Goal: Check status: Check status

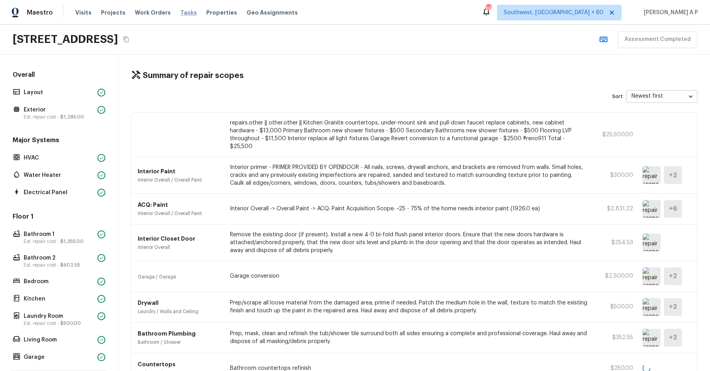
click at [181, 12] on span "Tasks" at bounding box center [188, 13] width 17 height 6
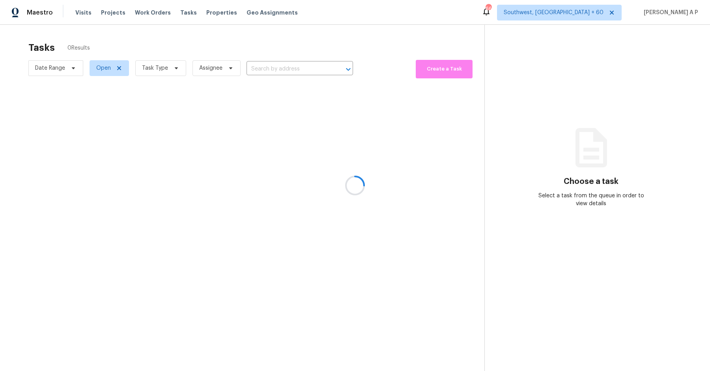
click at [68, 67] on div at bounding box center [355, 185] width 710 height 371
click at [75, 67] on div at bounding box center [355, 185] width 710 height 371
click at [71, 67] on div at bounding box center [355, 185] width 710 height 371
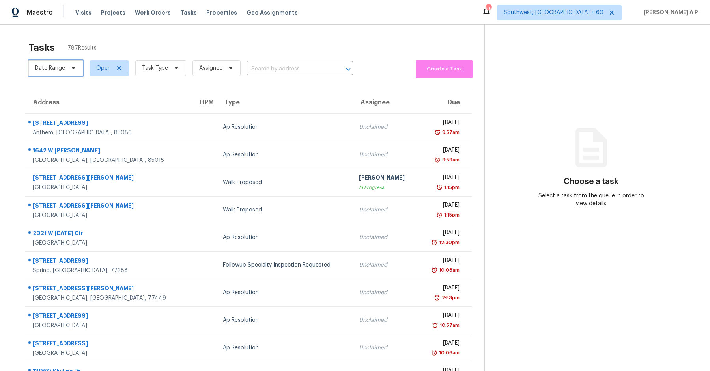
click at [74, 67] on icon at bounding box center [73, 68] width 3 height 2
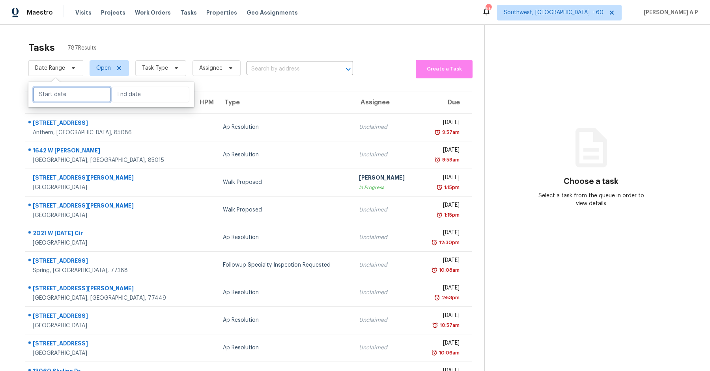
click at [69, 94] on input "text" at bounding box center [72, 95] width 78 height 16
select select "8"
select select "2025"
select select "9"
select select "2025"
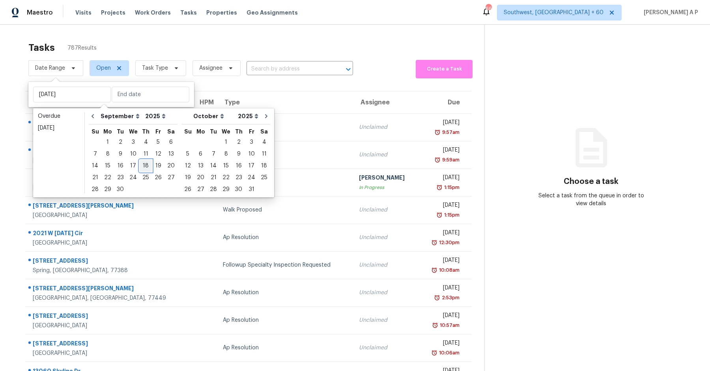
click at [144, 165] on div "18" at bounding box center [146, 165] width 12 height 11
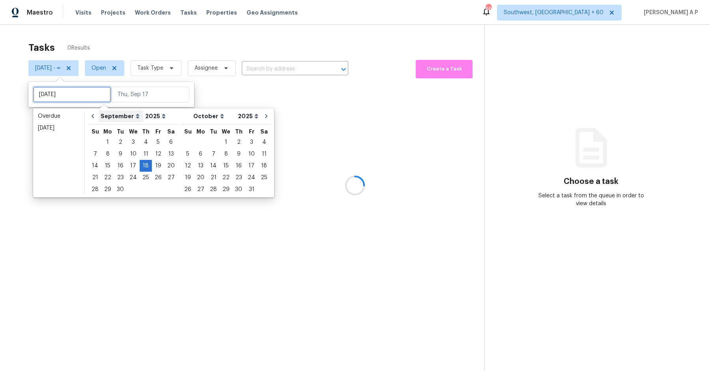
type input "[DATE]"
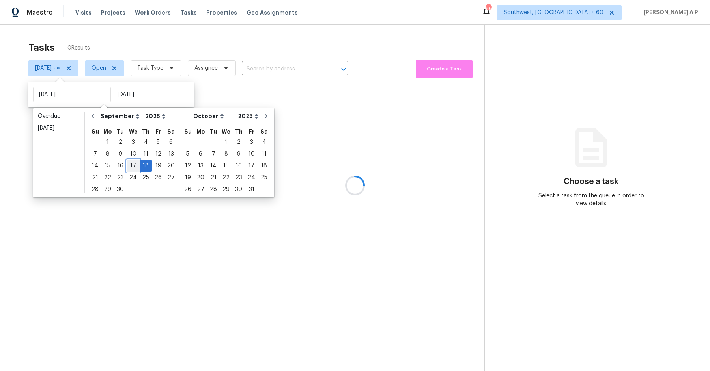
click at [132, 163] on div "17" at bounding box center [133, 165] width 13 height 11
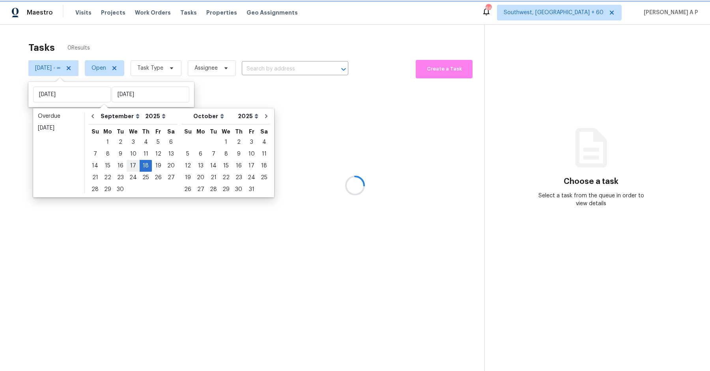
type input "[DATE]"
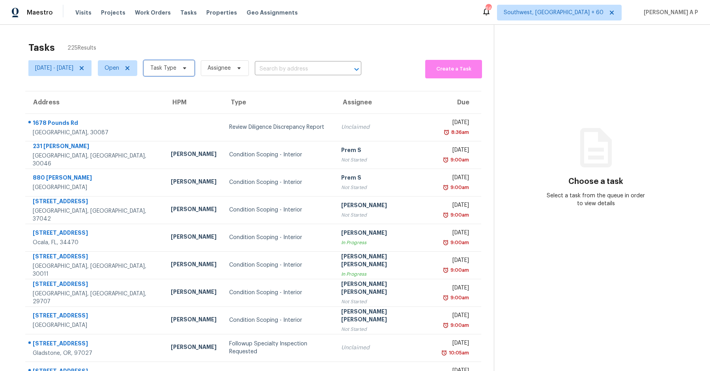
click at [176, 67] on span "Task Type" at bounding box center [163, 68] width 26 height 8
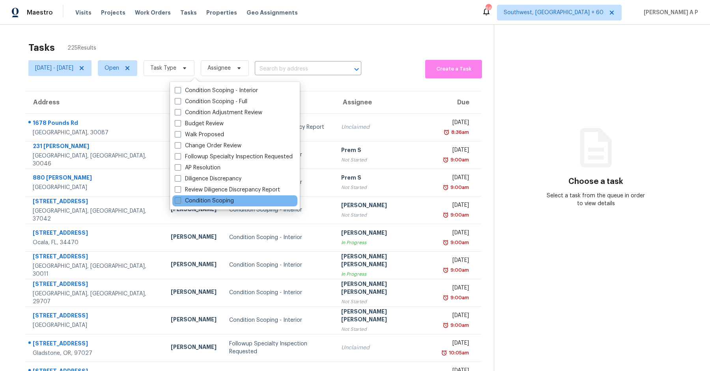
click at [212, 204] on label "Condition Scoping" at bounding box center [204, 201] width 59 height 8
click at [180, 202] on input "Condition Scoping" at bounding box center [177, 199] width 5 height 5
checkbox input "true"
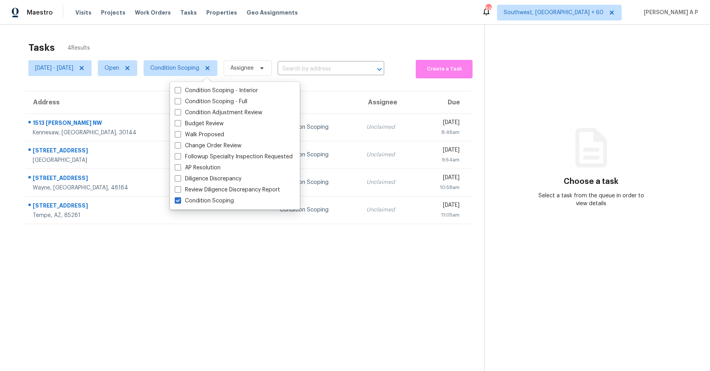
click at [363, 42] on div "Tasks 4 Results" at bounding box center [256, 47] width 456 height 21
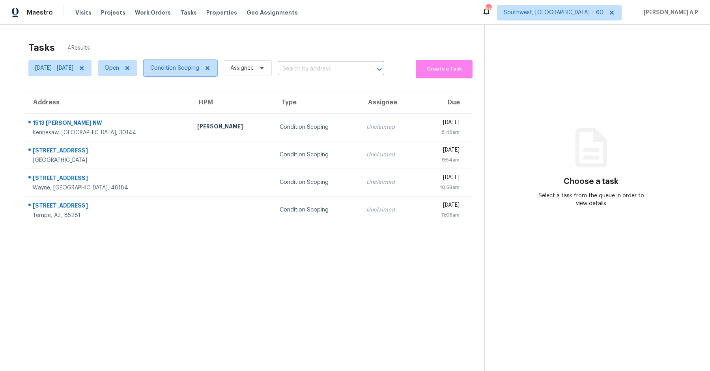
click at [199, 69] on span "Condition Scoping" at bounding box center [174, 68] width 49 height 8
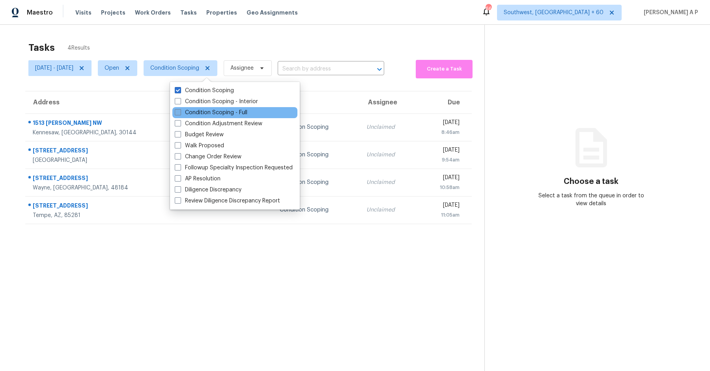
click at [216, 114] on label "Condition Scoping - Full" at bounding box center [211, 113] width 73 height 8
click at [180, 114] on input "Condition Scoping - Full" at bounding box center [177, 111] width 5 height 5
checkbox input "true"
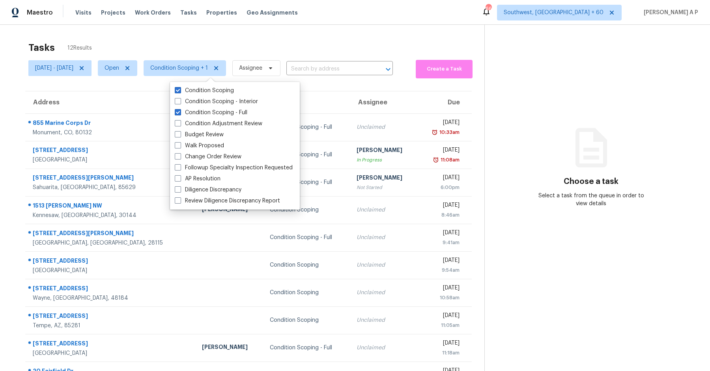
click at [237, 48] on div "Tasks 12 Results" at bounding box center [256, 47] width 456 height 21
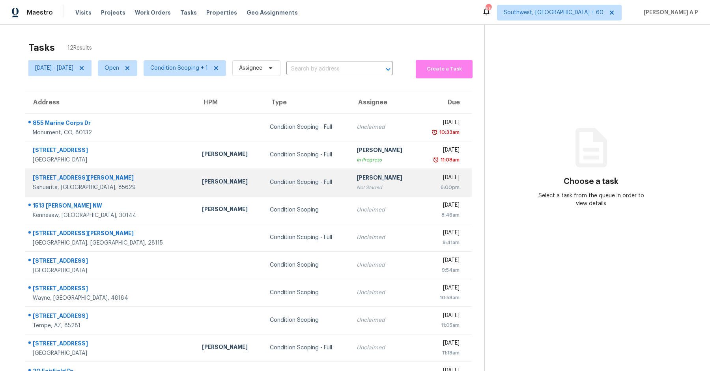
scroll to position [39, 0]
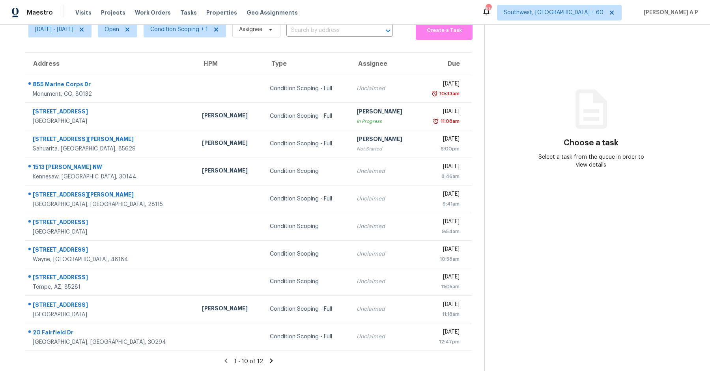
click at [268, 360] on icon at bounding box center [271, 361] width 7 height 7
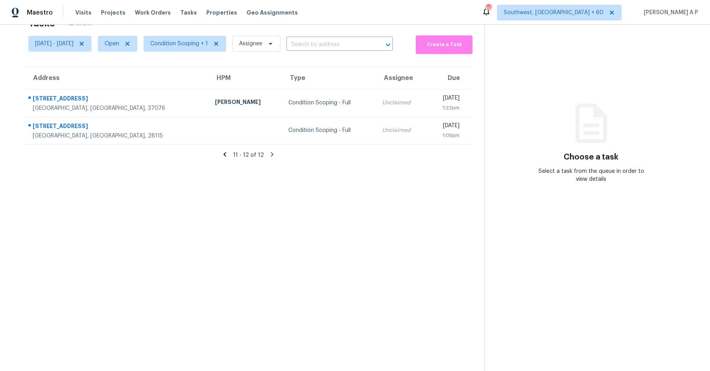
click at [228, 153] on icon at bounding box center [224, 154] width 7 height 7
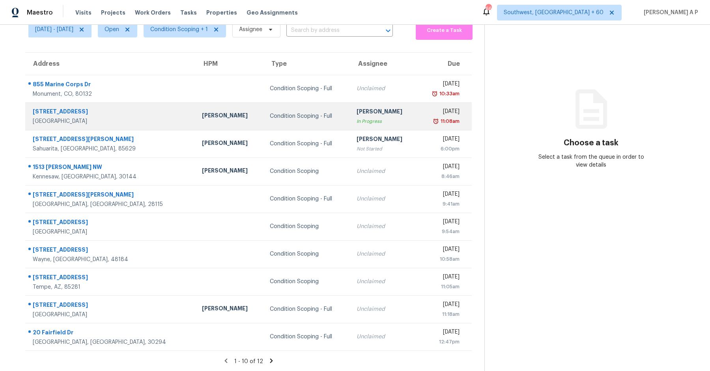
scroll to position [0, 0]
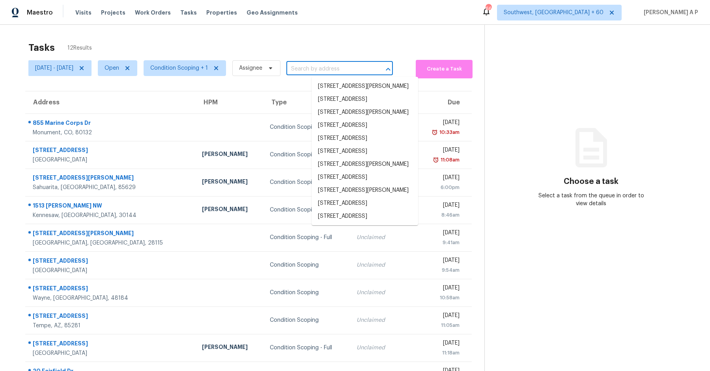
click at [365, 67] on input "text" at bounding box center [328, 69] width 84 height 12
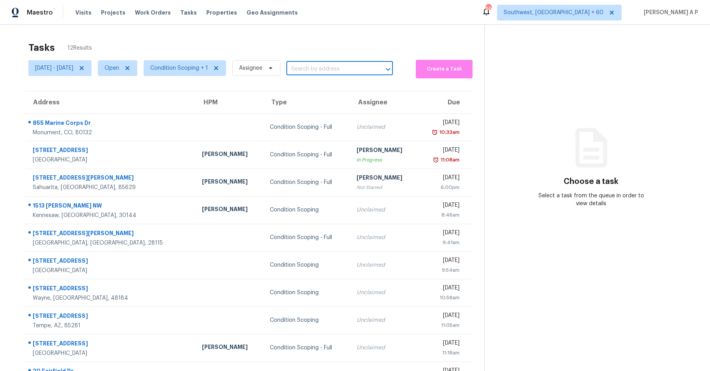
click at [365, 67] on input "text" at bounding box center [328, 69] width 84 height 12
click at [208, 65] on span "Condition Scoping + 1" at bounding box center [179, 68] width 58 height 8
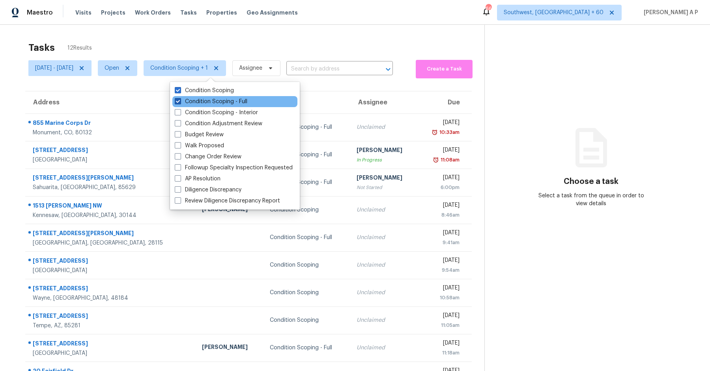
click at [205, 101] on label "Condition Scoping - Full" at bounding box center [211, 102] width 73 height 8
click at [180, 101] on input "Condition Scoping - Full" at bounding box center [177, 100] width 5 height 5
checkbox input "false"
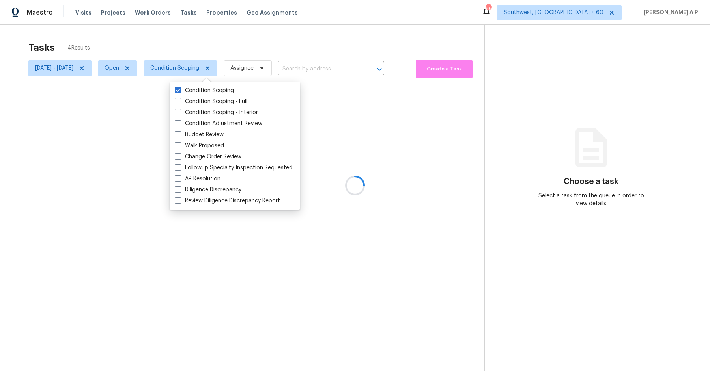
click at [308, 21] on div at bounding box center [355, 185] width 710 height 371
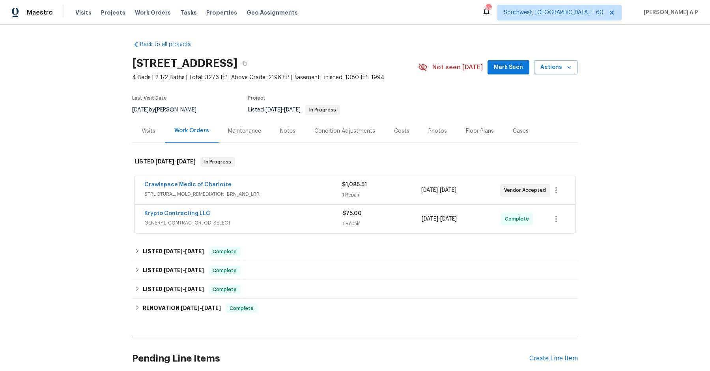
click at [313, 192] on span "STRUCTURAL, MOLD_REMEDIATION, BRN_AND_LRR" at bounding box center [243, 194] width 198 height 8
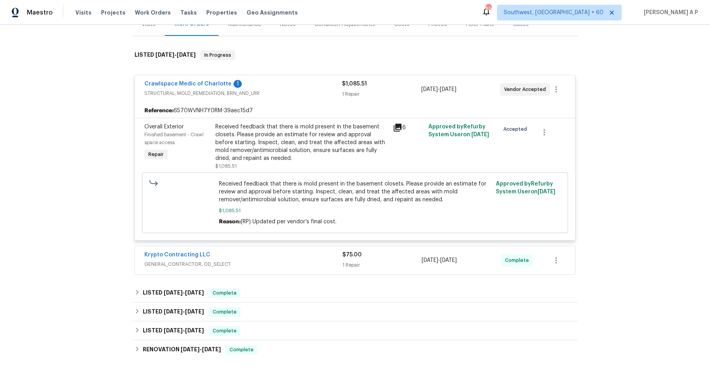
scroll to position [102, 0]
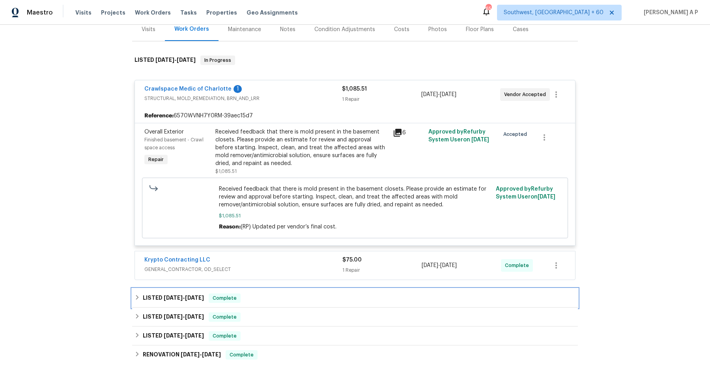
click at [195, 295] on span "8/18/25" at bounding box center [194, 298] width 19 height 6
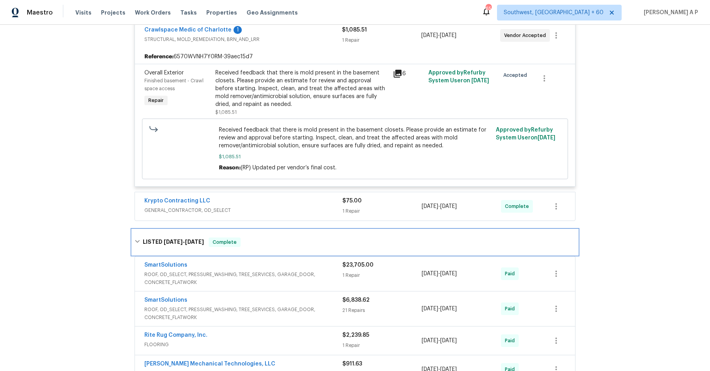
scroll to position [163, 0]
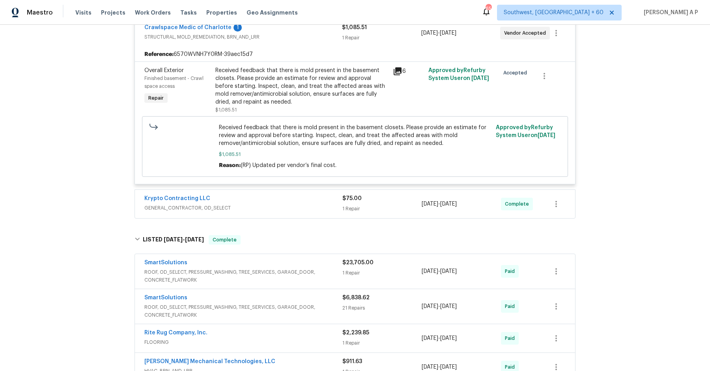
click at [231, 267] on div "SmartSolutions" at bounding box center [243, 263] width 198 height 9
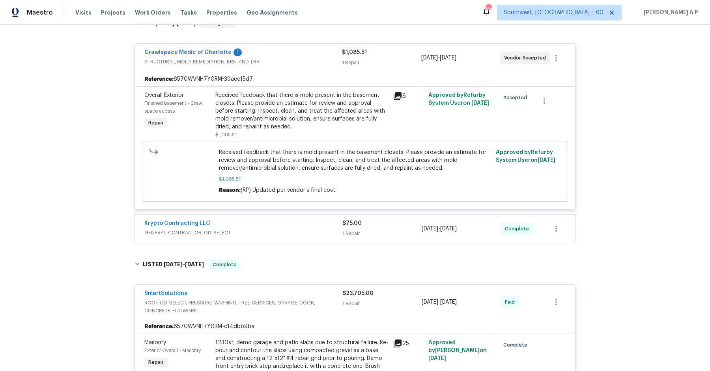
scroll to position [0, 0]
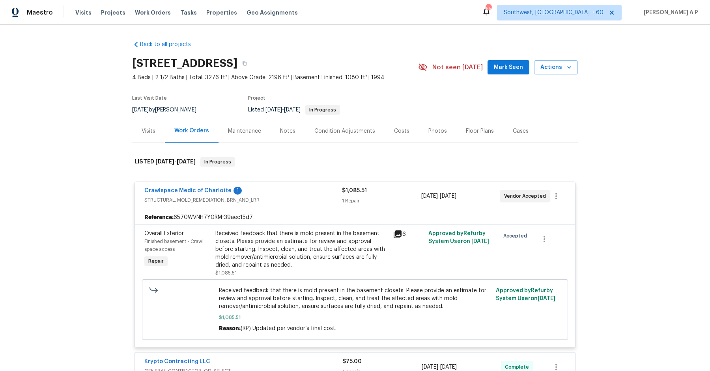
click at [153, 134] on div "Visits" at bounding box center [149, 131] width 14 height 8
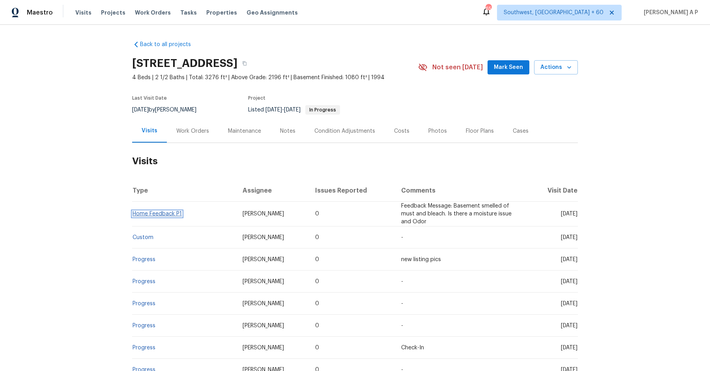
click at [169, 211] on link "Home Feedback P1" at bounding box center [156, 214] width 49 height 6
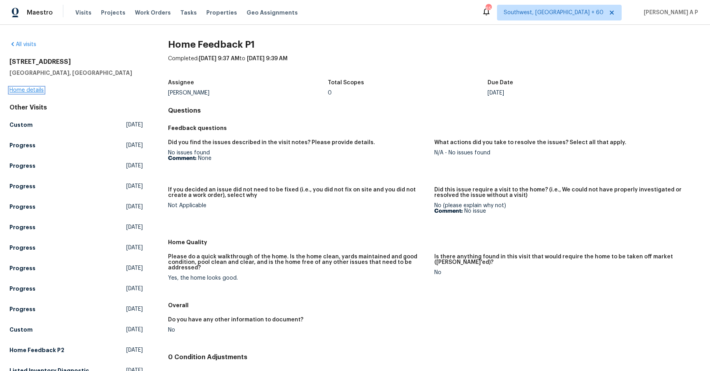
click at [38, 89] on link "Home details" at bounding box center [26, 91] width 34 height 6
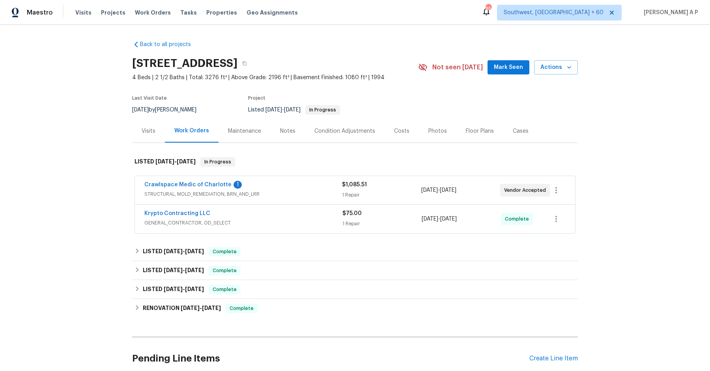
click at [151, 132] on div "Visits" at bounding box center [149, 131] width 14 height 8
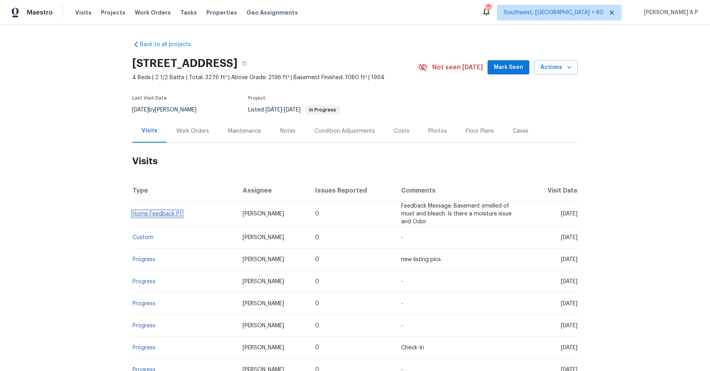
click at [166, 211] on link "Home Feedback P1" at bounding box center [156, 214] width 49 height 6
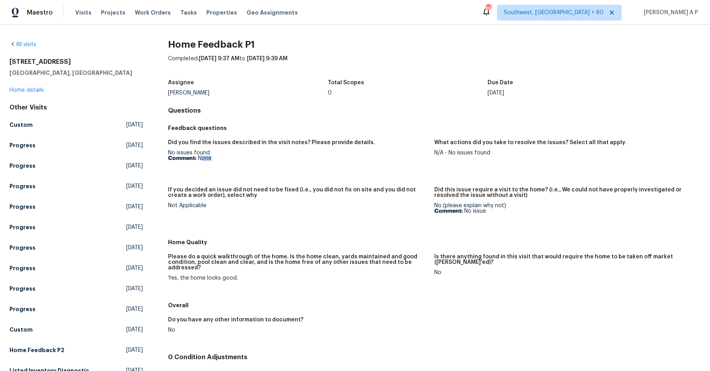
drag, startPoint x: 200, startPoint y: 158, endPoint x: 213, endPoint y: 157, distance: 13.0
click at [214, 157] on p "Comment: None" at bounding box center [298, 159] width 260 height 6
click at [34, 91] on link "Home details" at bounding box center [26, 91] width 34 height 6
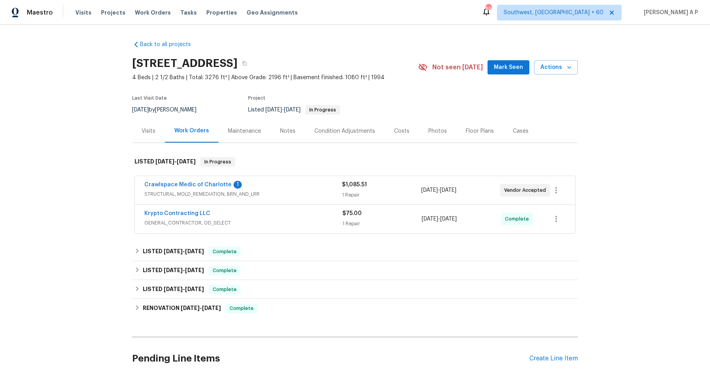
click at [282, 199] on div "Crawlspace Medic of Charlotte 1 STRUCTURAL, MOLD_REMEDIATION, BRN_AND_LRR" at bounding box center [243, 190] width 198 height 19
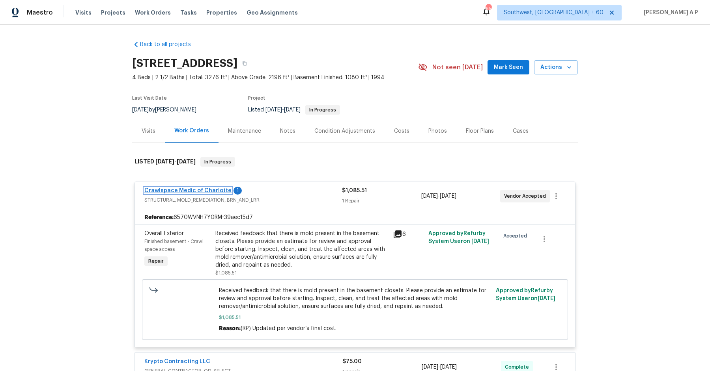
click at [208, 189] on link "Crawlspace Medic of Charlotte" at bounding box center [187, 191] width 87 height 6
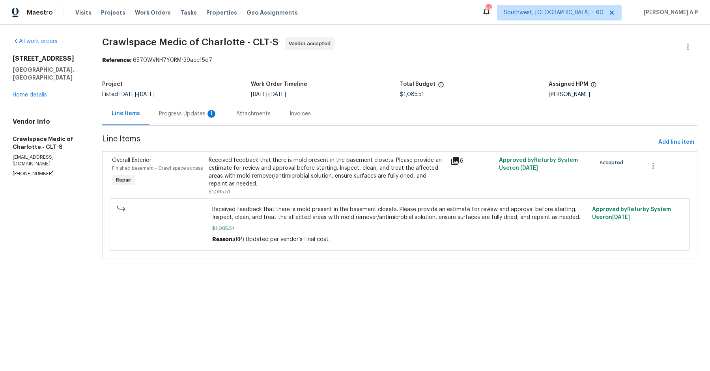
click at [210, 113] on div "1" at bounding box center [211, 114] width 8 height 8
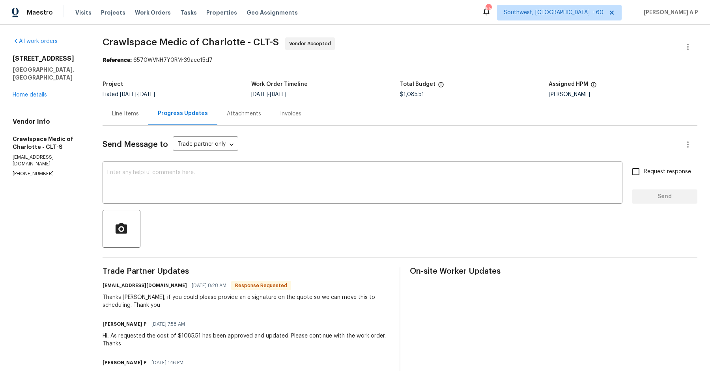
click at [128, 107] on div "Line Items" at bounding box center [126, 113] width 46 height 23
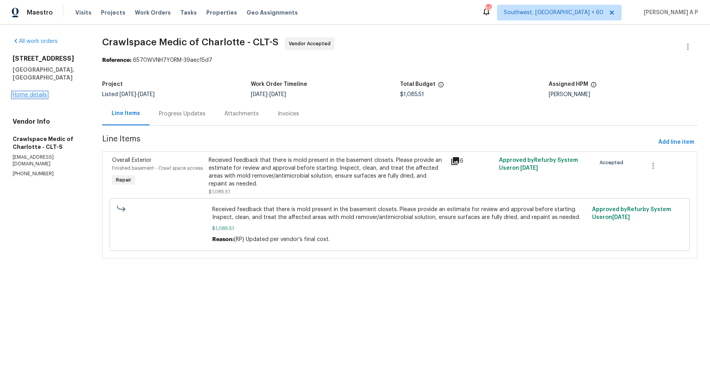
click at [38, 92] on link "Home details" at bounding box center [30, 95] width 34 height 6
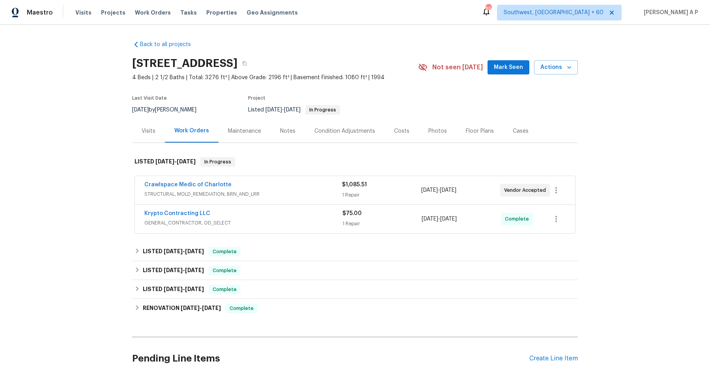
click at [151, 139] on div "Visits" at bounding box center [148, 130] width 33 height 23
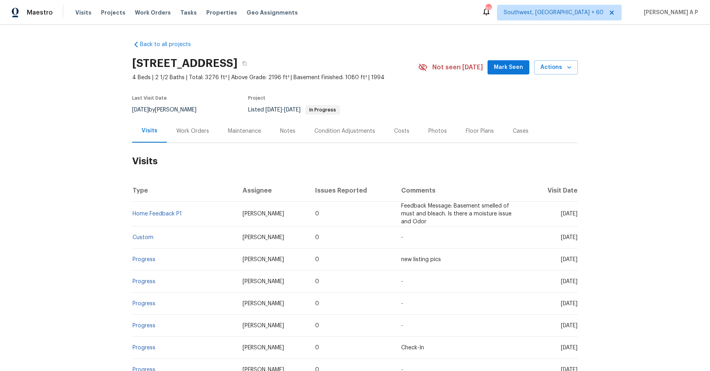
click at [192, 136] on div "Work Orders" at bounding box center [193, 130] width 52 height 23
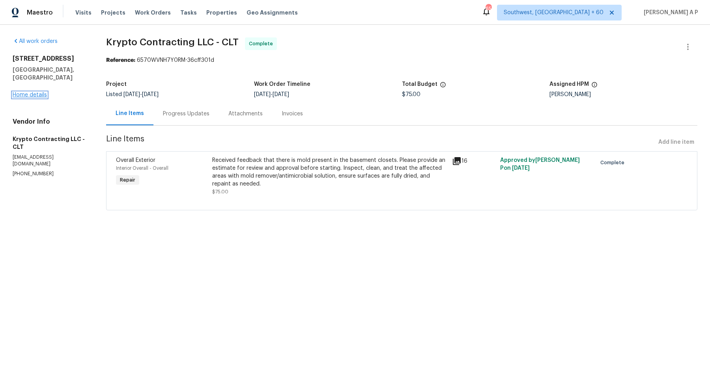
click at [41, 92] on link "Home details" at bounding box center [30, 95] width 34 height 6
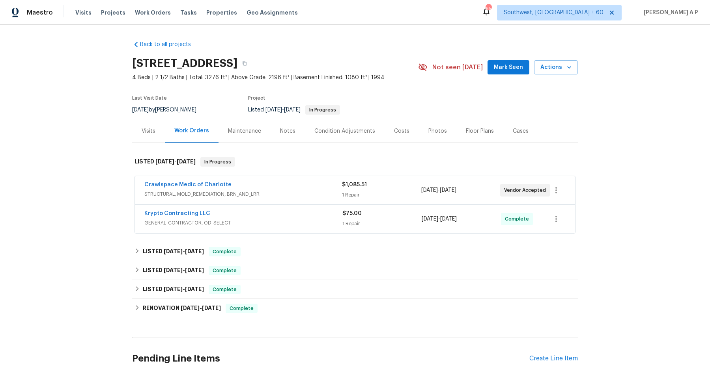
click at [275, 195] on span "STRUCTURAL, MOLD_REMEDIATION, BRN_AND_LRR" at bounding box center [243, 194] width 198 height 8
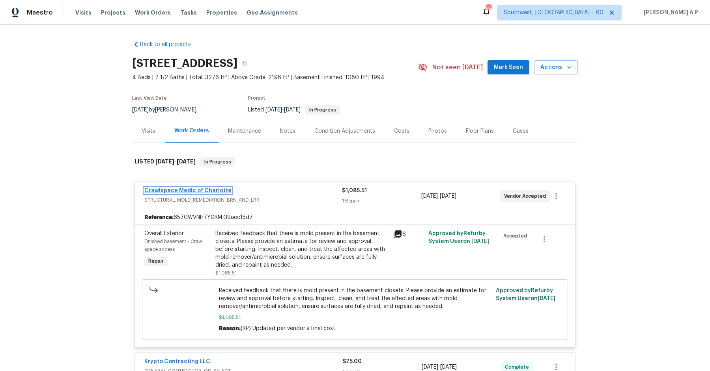
click at [209, 189] on link "Crawlspace Medic of Charlotte" at bounding box center [187, 191] width 87 height 6
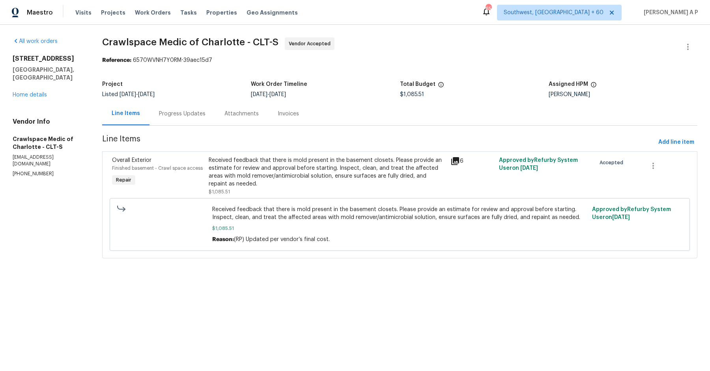
click at [180, 113] on div "Progress Updates" at bounding box center [182, 114] width 47 height 8
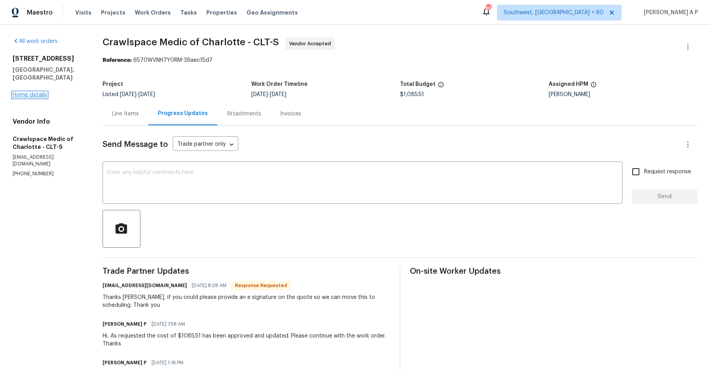
click at [30, 92] on link "Home details" at bounding box center [30, 95] width 34 height 6
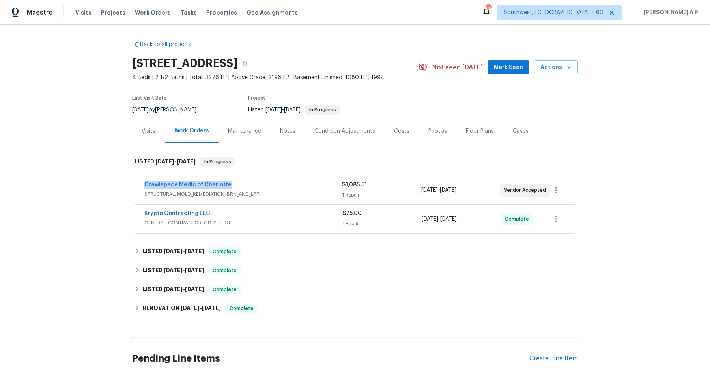
drag, startPoint x: 248, startPoint y: 184, endPoint x: 145, endPoint y: 184, distance: 102.5
click at [145, 184] on div "Crawlspace Medic of Charlotte" at bounding box center [243, 185] width 198 height 9
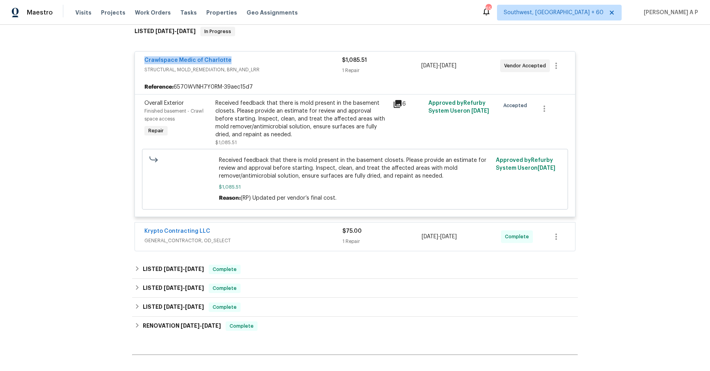
scroll to position [115, 0]
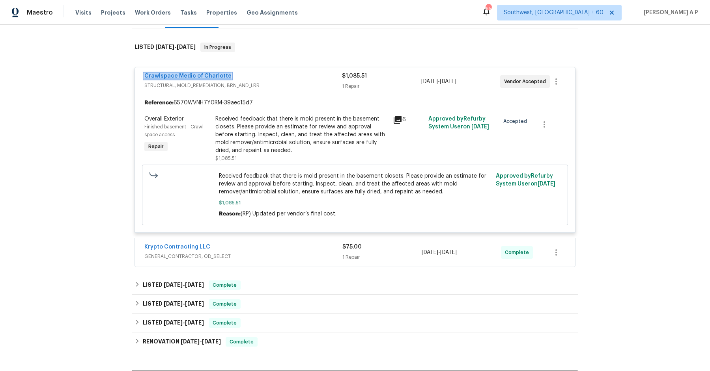
click at [210, 78] on link "Crawlspace Medic of Charlotte" at bounding box center [187, 76] width 87 height 6
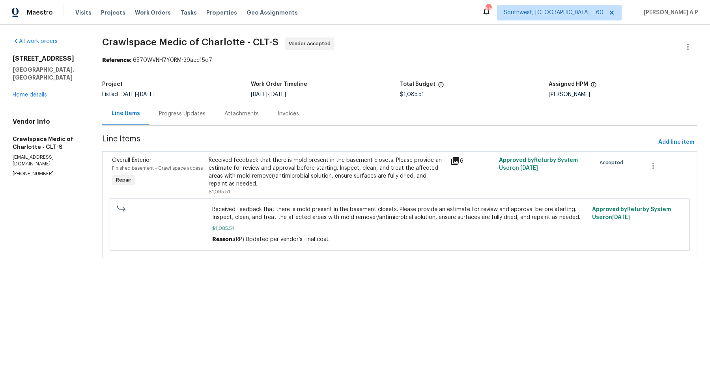
click at [203, 115] on div "Progress Updates" at bounding box center [182, 114] width 47 height 8
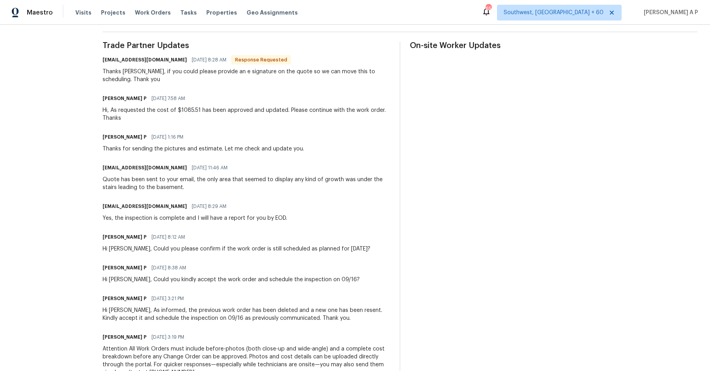
scroll to position [308, 0]
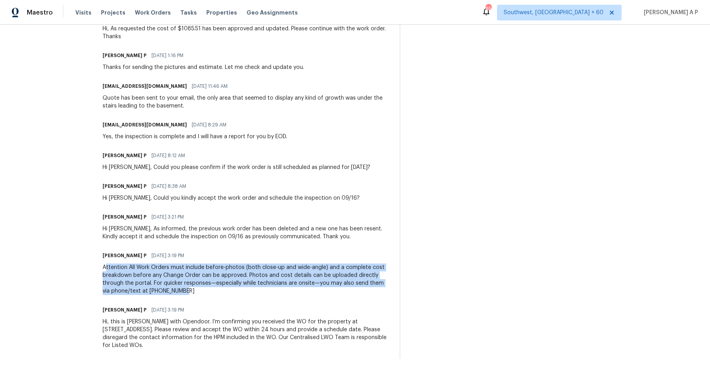
drag, startPoint x: 108, startPoint y: 268, endPoint x: 200, endPoint y: 287, distance: 94.0
click at [200, 287] on div "Attention All Work Orders must include before-photos (both close-up and wide-an…" at bounding box center [246, 280] width 287 height 32
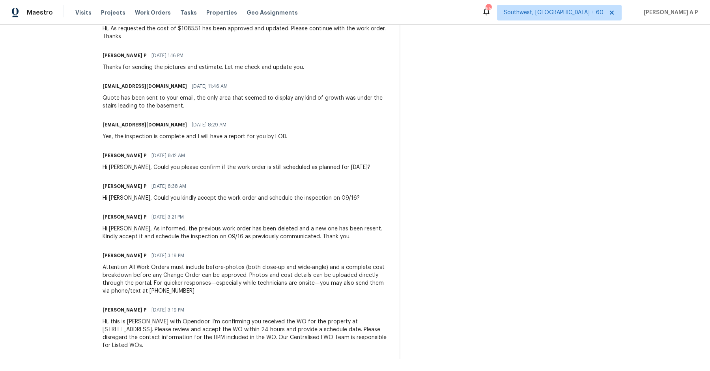
click at [177, 314] on div "Ramyasri P 09/12/2025 3:19 PM" at bounding box center [246, 310] width 287 height 11
drag, startPoint x: 106, startPoint y: 319, endPoint x: 159, endPoint y: 354, distance: 63.4
click at [159, 354] on div "Trade Partner Updates csylvain@crawlspacemedic.com 09/17/2025 8:28 AM Response …" at bounding box center [246, 159] width 287 height 399
click at [213, 343] on div "Hi, this is Ramyasri with Opendoor. I’m confirming you received the WO for the …" at bounding box center [246, 334] width 287 height 32
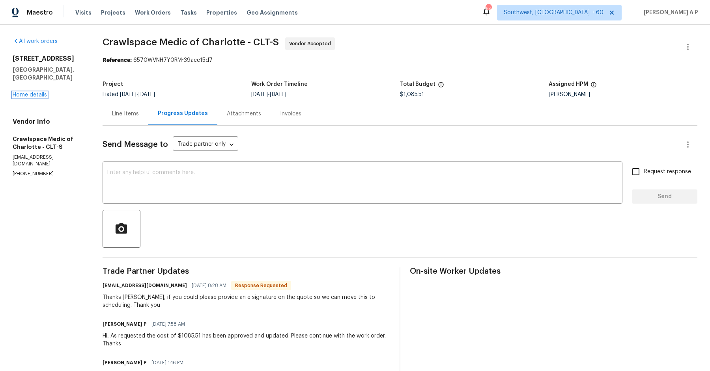
click at [37, 92] on link "Home details" at bounding box center [30, 95] width 34 height 6
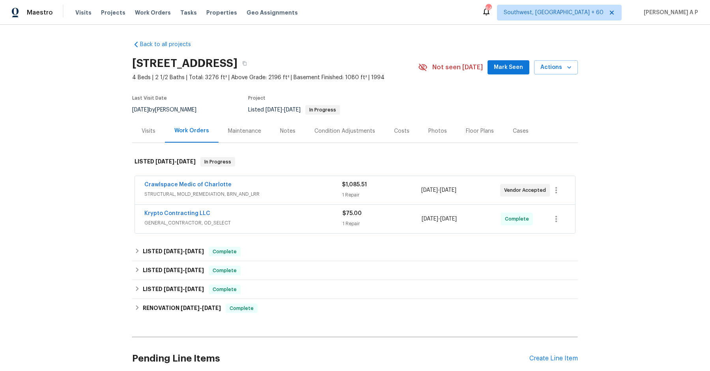
click at [334, 222] on span "GENERAL_CONTRACTOR, OD_SELECT" at bounding box center [243, 223] width 198 height 8
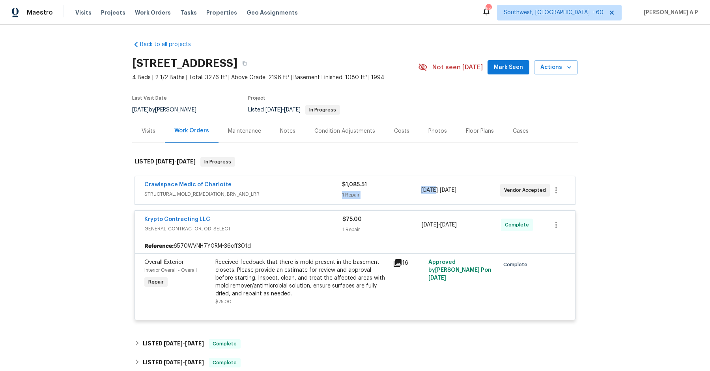
drag, startPoint x: 419, startPoint y: 190, endPoint x: 434, endPoint y: 190, distance: 14.6
click at [434, 190] on div "Crawlspace Medic of Charlotte STRUCTURAL, MOLD_REMEDIATION, BRN_AND_LRR $1,085.…" at bounding box center [345, 190] width 402 height 19
